Goal: Transaction & Acquisition: Purchase product/service

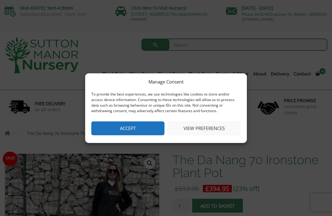
click at [138, 127] on button "Accept" at bounding box center [127, 128] width 73 height 14
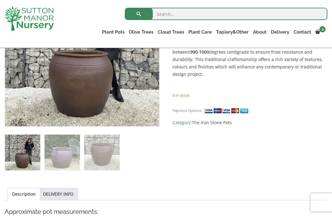
scroll to position [170, 0]
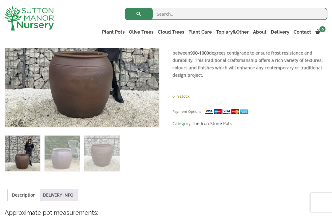
click at [0, 0] on link "Glazed Pots" at bounding box center [0, 0] width 0 height 0
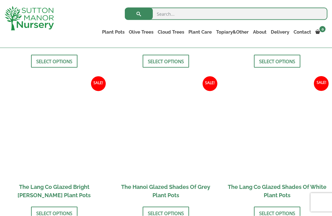
scroll to position [581, 0]
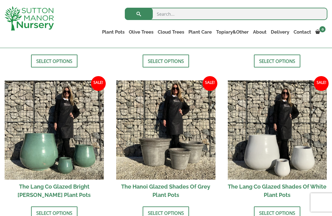
click at [291, 210] on link "Select options" at bounding box center [277, 212] width 46 height 13
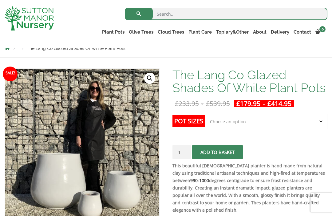
scroll to position [73, 0]
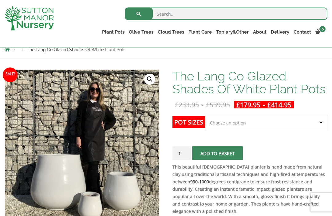
click at [254, 120] on select "Choose an option Click here to buy the 3rd to Largest Pot In The Picture Click …" at bounding box center [266, 122] width 123 height 15
select select "Click here to buy the Largest pot In The Picture"
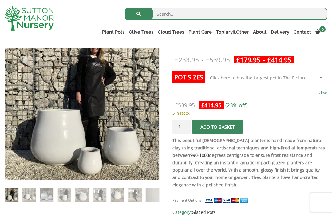
scroll to position [118, 0]
